Goal: Navigation & Orientation: Find specific page/section

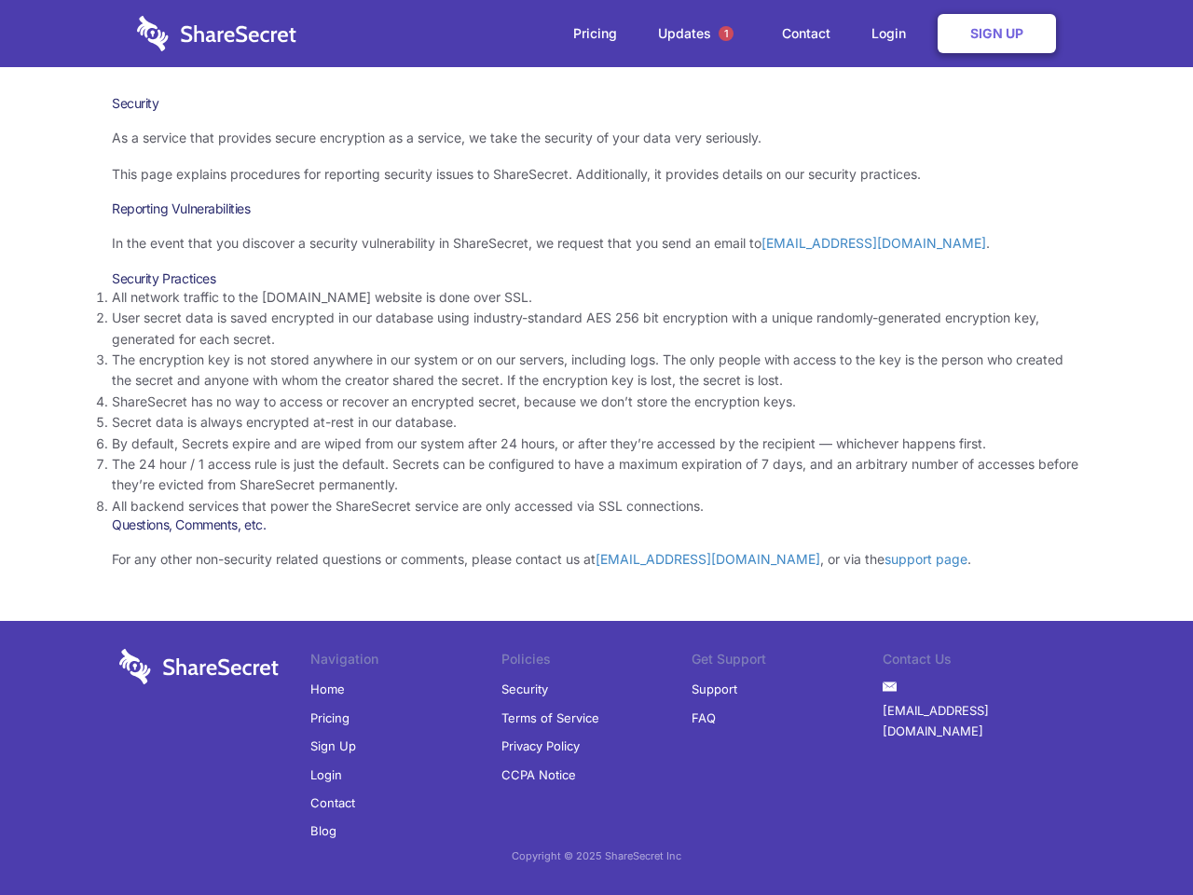
click at [597, 447] on li "By default, Secrets expire and are wiped from our system after 24 hours, or aft…" at bounding box center [596, 443] width 969 height 21
click at [726, 34] on span "1" at bounding box center [726, 33] width 15 height 15
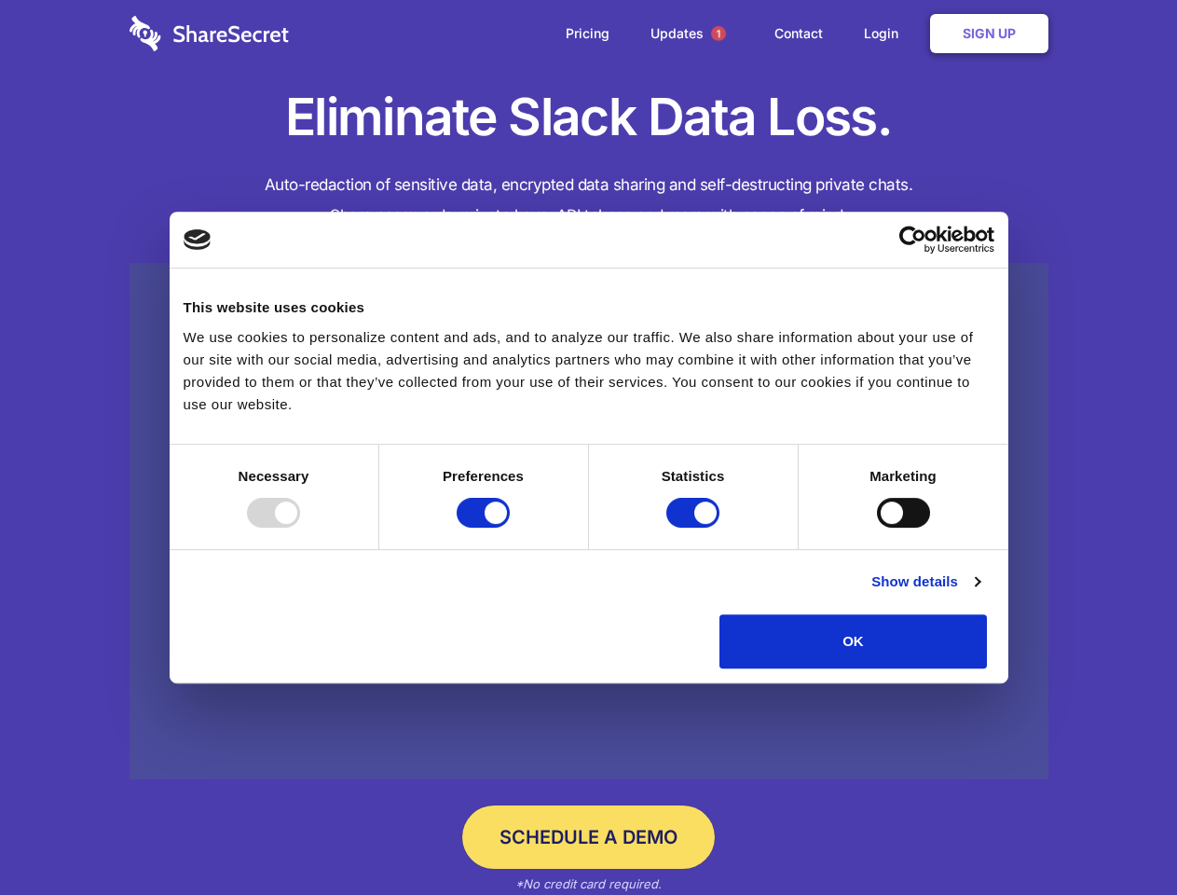
click at [300, 528] on div at bounding box center [273, 513] width 53 height 30
click at [510, 528] on input "Preferences" at bounding box center [483, 513] width 53 height 30
checkbox input "false"
click at [695, 528] on input "Statistics" at bounding box center [692, 513] width 53 height 30
checkbox input "false"
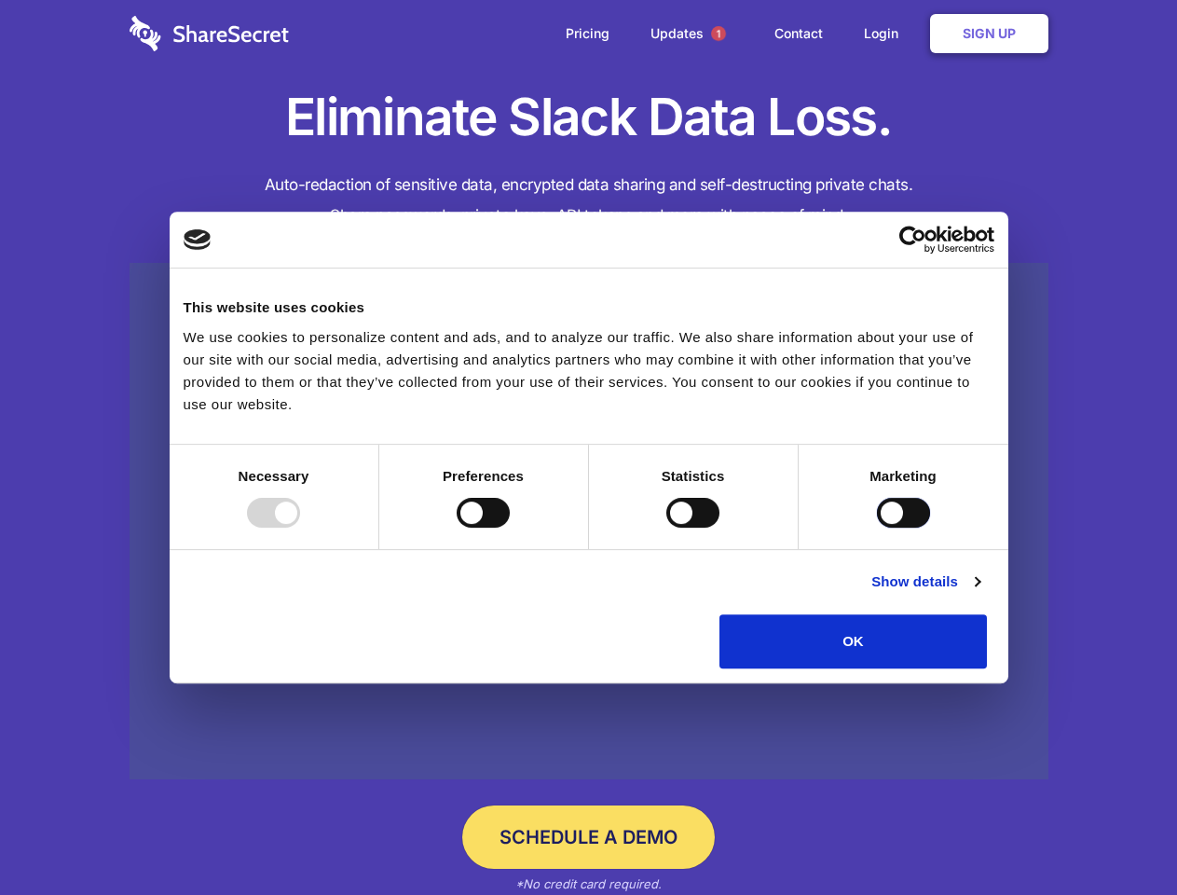
click at [877, 528] on input "Marketing" at bounding box center [903, 513] width 53 height 30
checkbox input "true"
click at [980, 593] on link "Show details" at bounding box center [925, 581] width 108 height 22
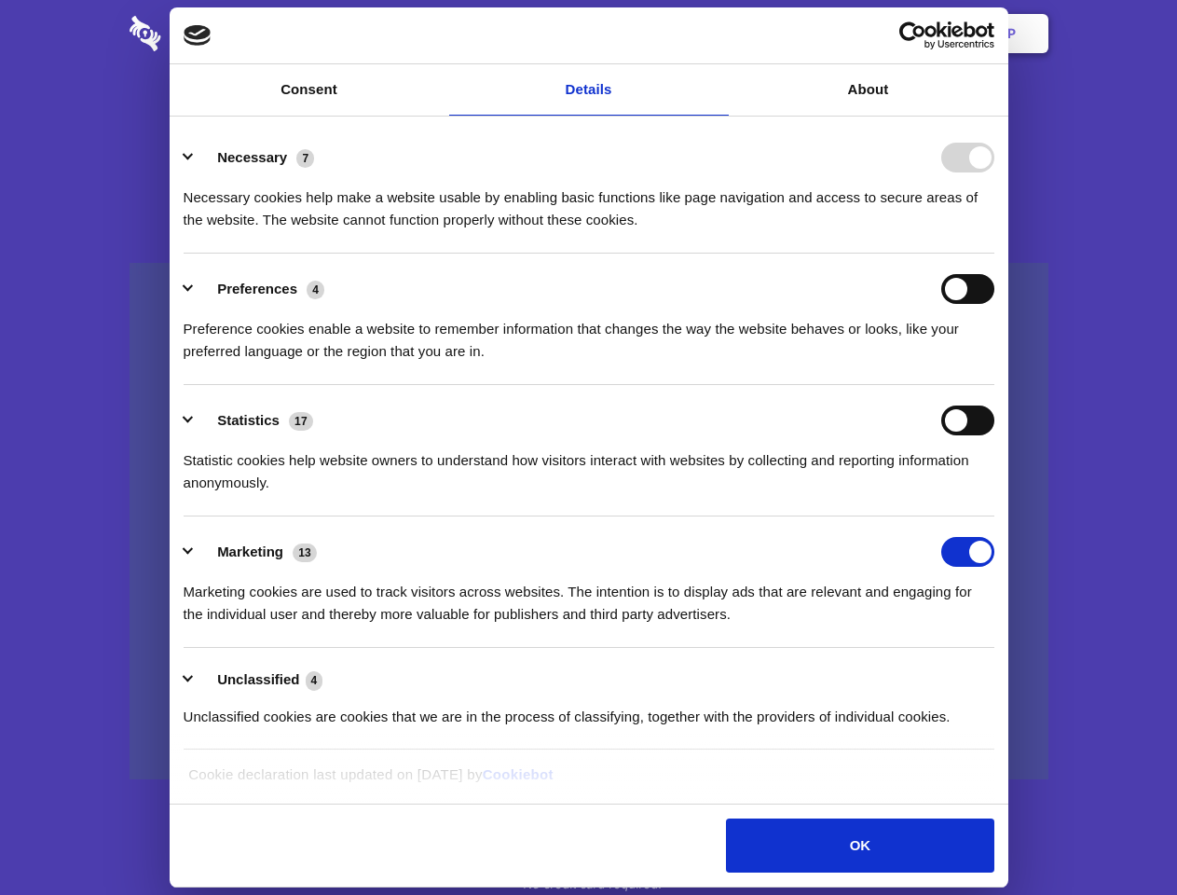
click at [995, 254] on li "Necessary 7 Necessary cookies help make a website usable by enabling basic func…" at bounding box center [589, 187] width 811 height 131
click at [718, 34] on span "1" at bounding box center [718, 33] width 15 height 15
